Goal: Transaction & Acquisition: Purchase product/service

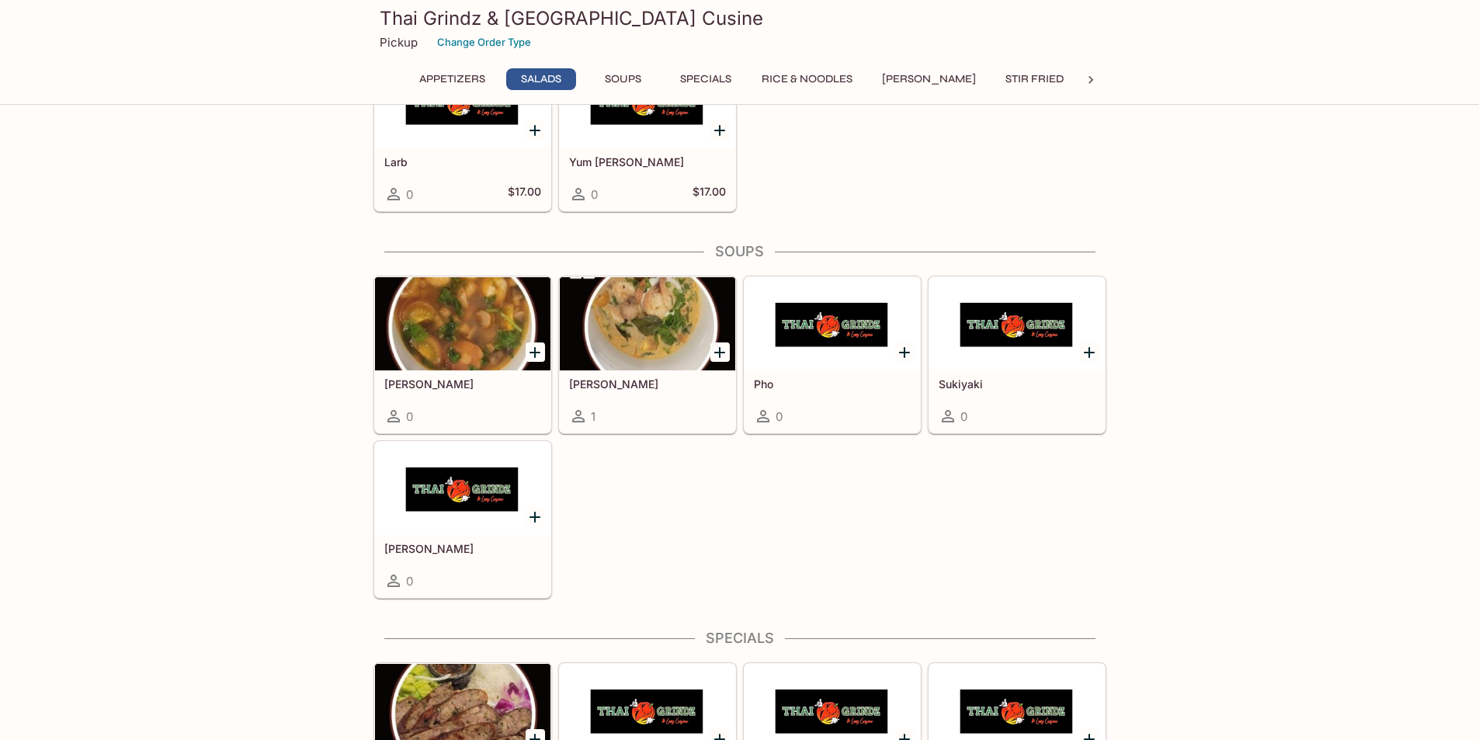
scroll to position [1320, 0]
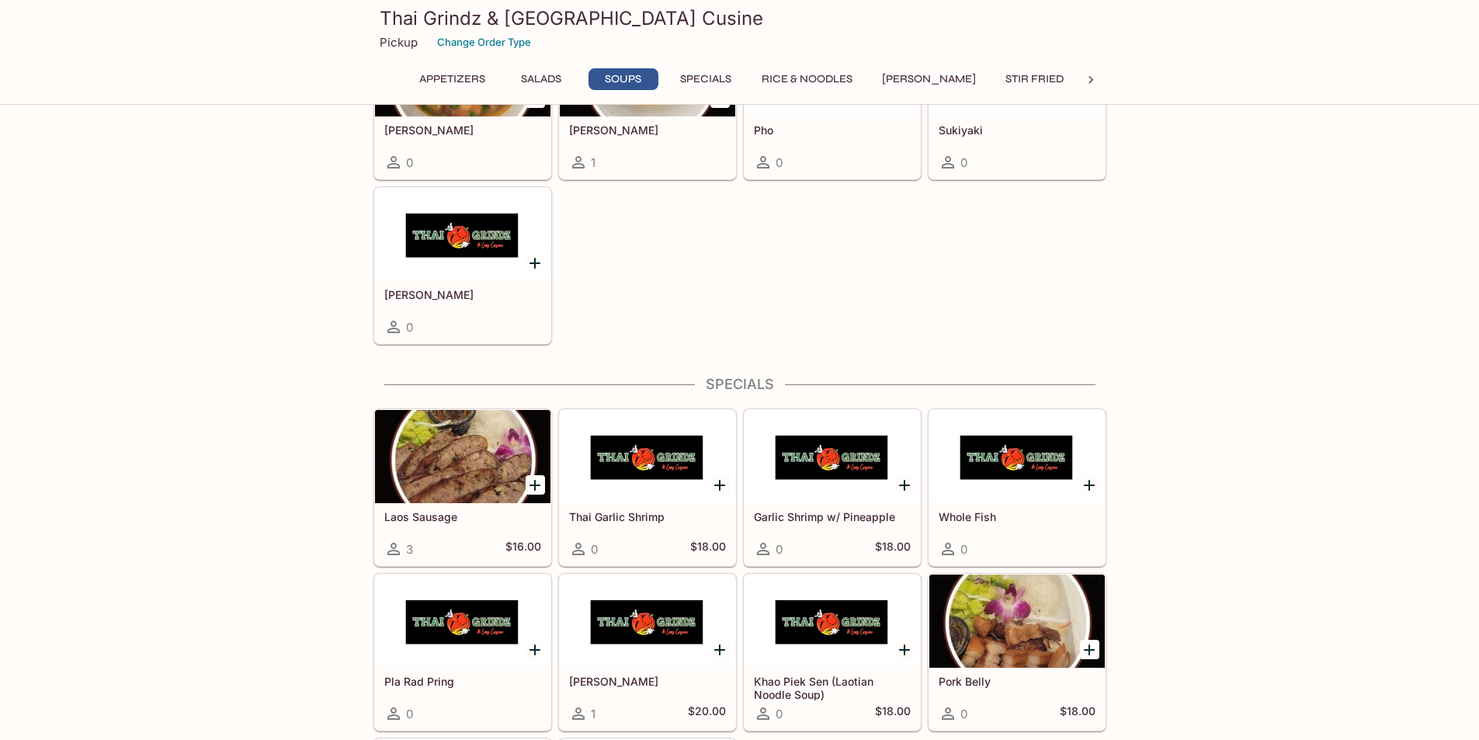
click at [454, 474] on div at bounding box center [462, 456] width 175 height 93
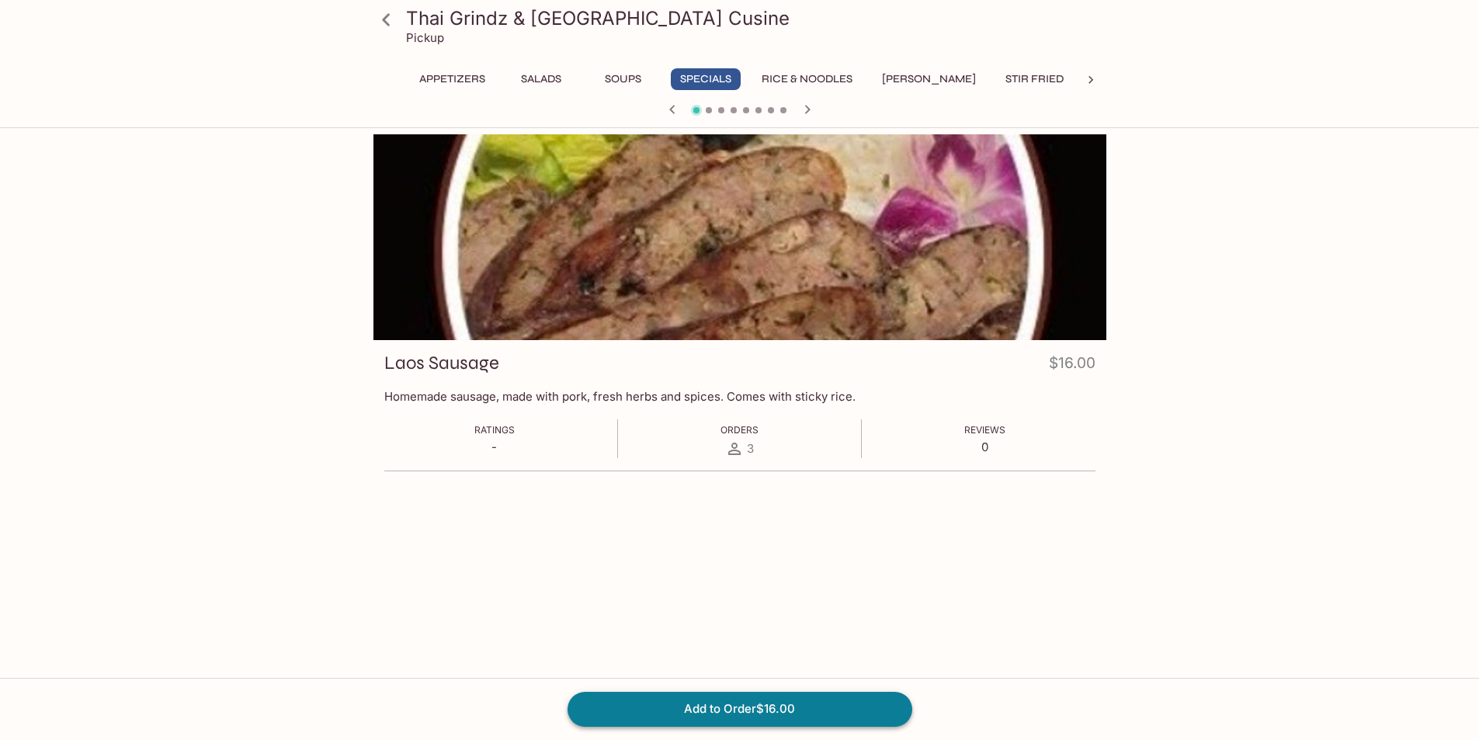
click at [688, 714] on button "Add to Order $16.00" at bounding box center [740, 709] width 345 height 34
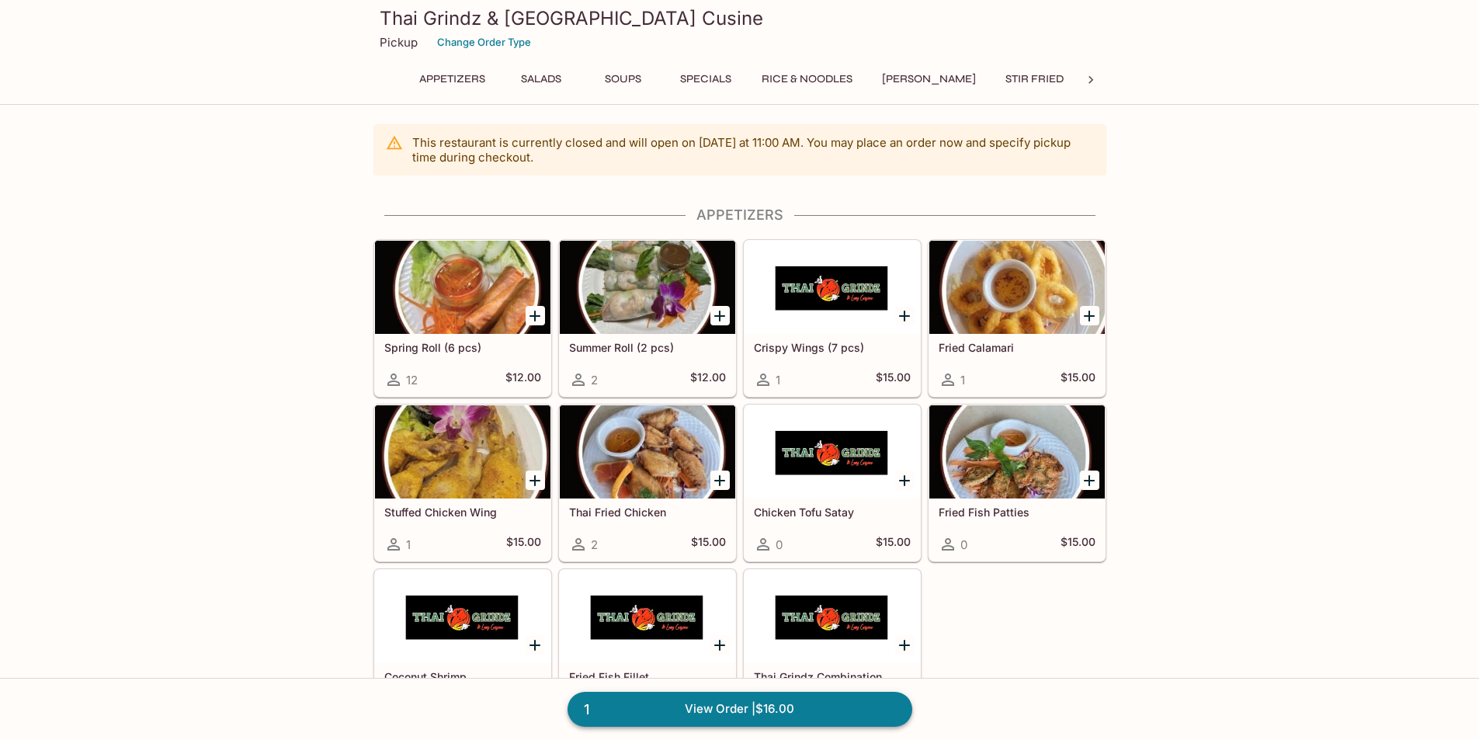
click at [803, 708] on link "1 View Order | $16.00" at bounding box center [740, 709] width 345 height 34
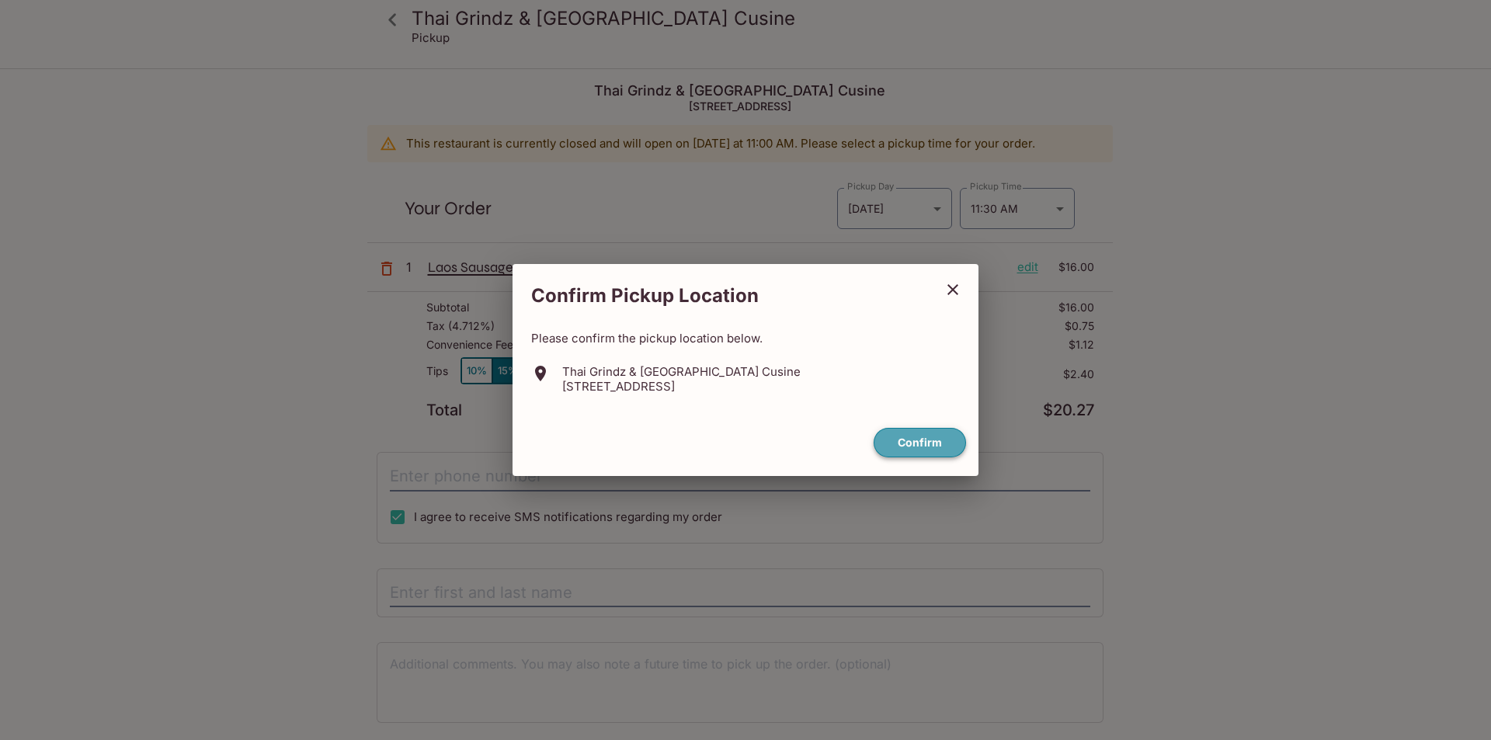
click at [899, 436] on button "Confirm" at bounding box center [920, 443] width 92 height 30
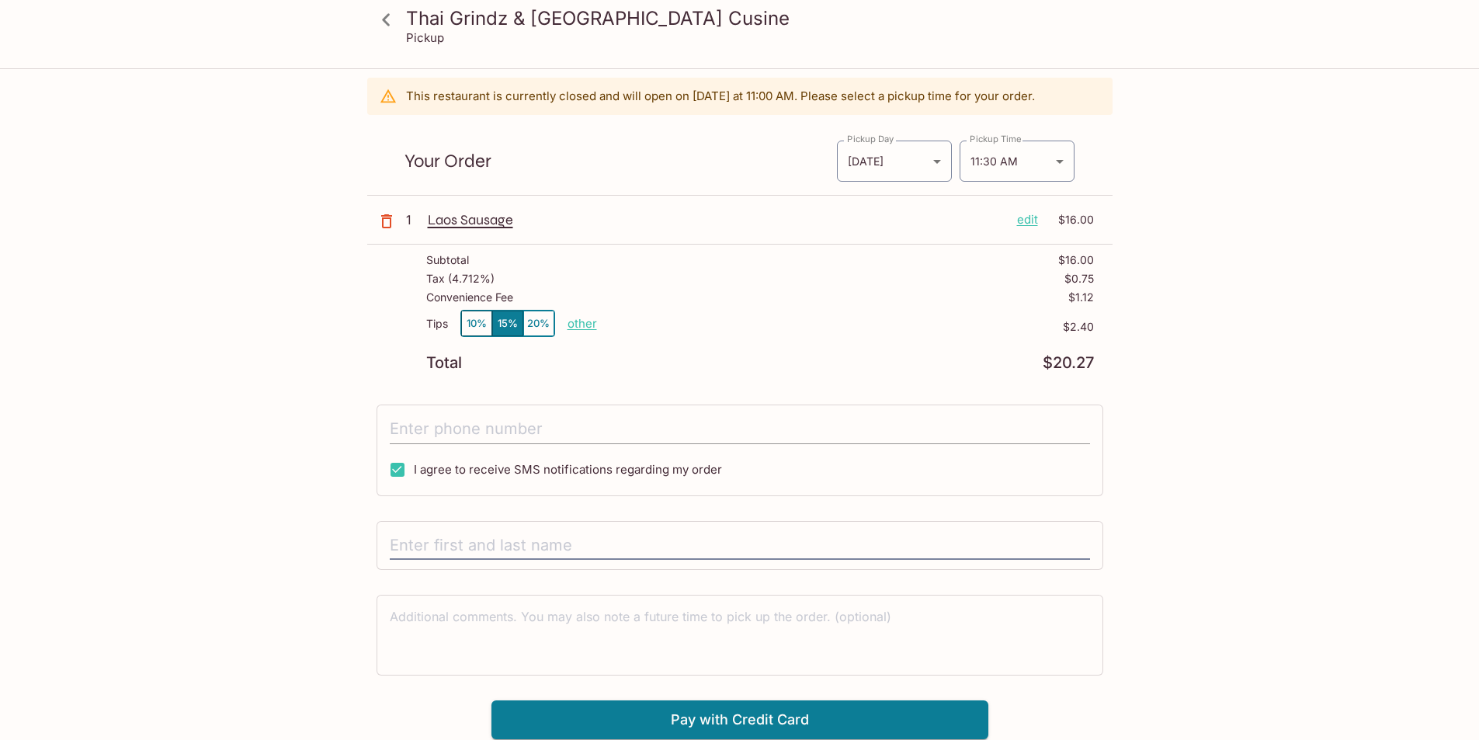
scroll to position [70, 0]
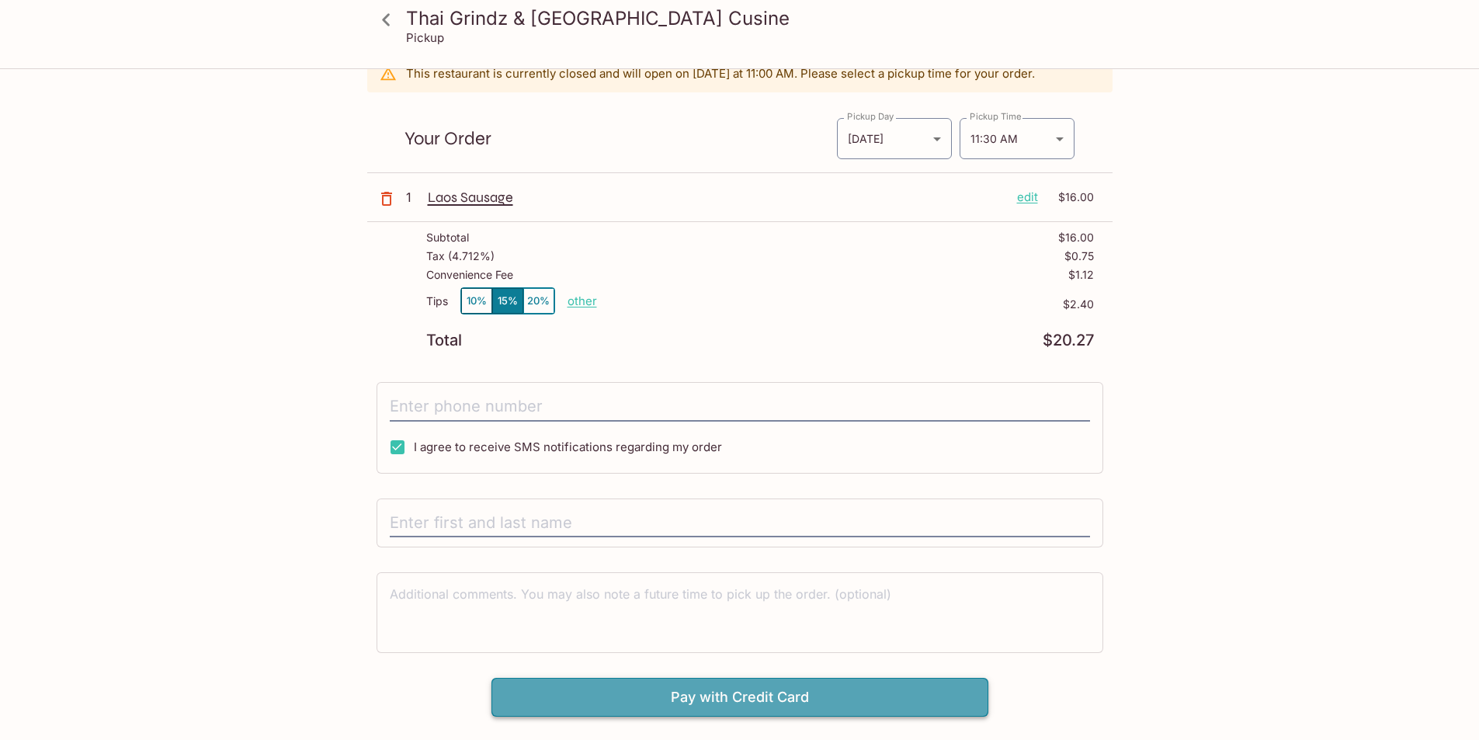
click at [857, 704] on button "Pay with Credit Card" at bounding box center [740, 697] width 497 height 39
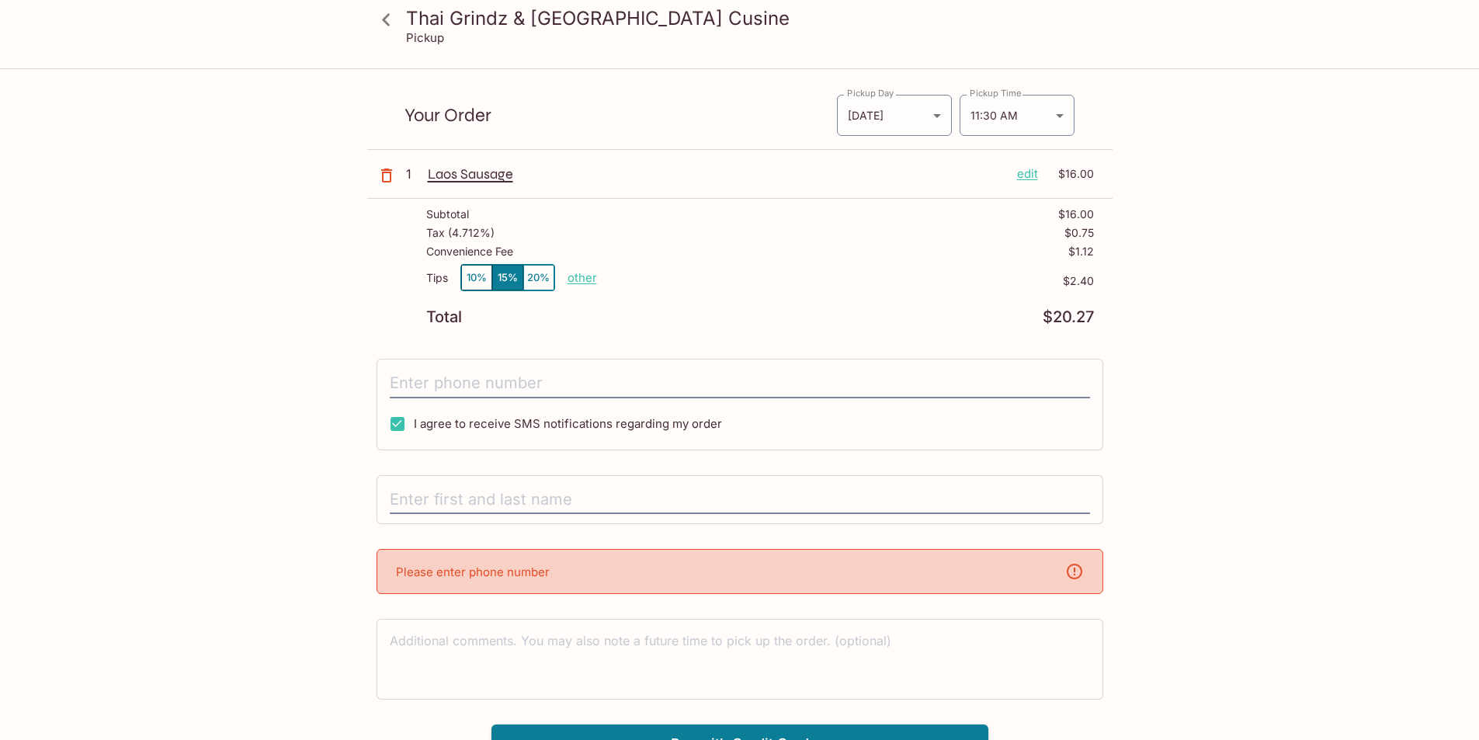
scroll to position [116, 0]
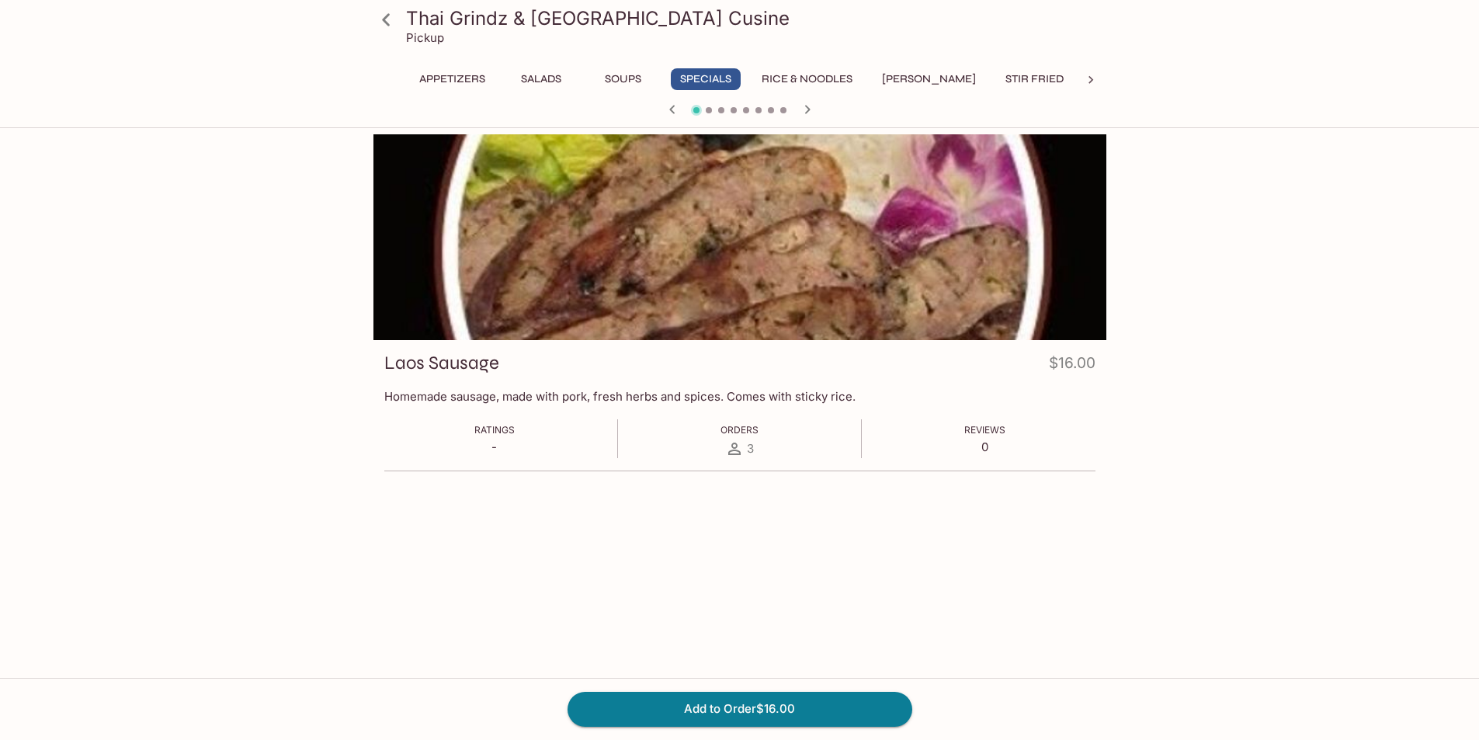
scroll to position [464, 0]
